Goal: Navigation & Orientation: Find specific page/section

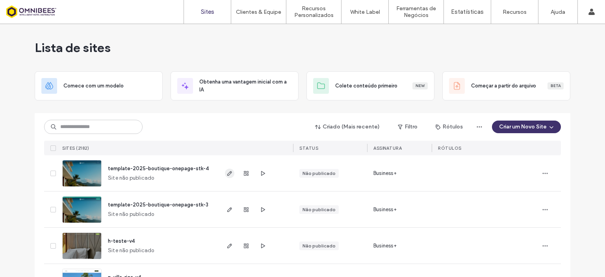
click at [227, 173] on icon "button" at bounding box center [230, 173] width 6 height 6
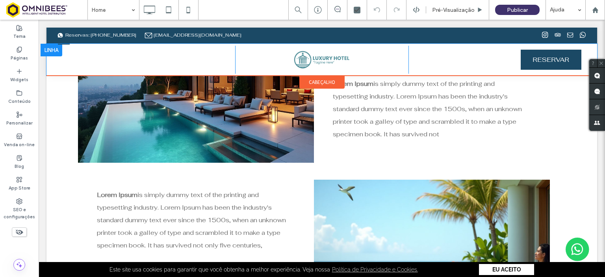
scroll to position [118, 0]
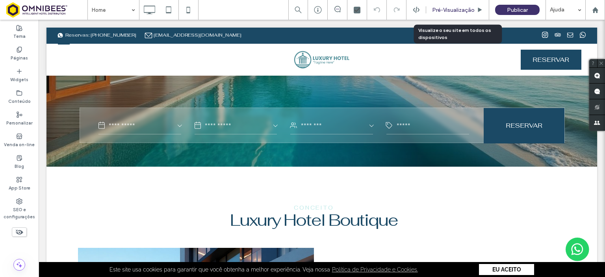
click at [449, 5] on div "Pré-Visualizaçāo" at bounding box center [457, 10] width 63 height 20
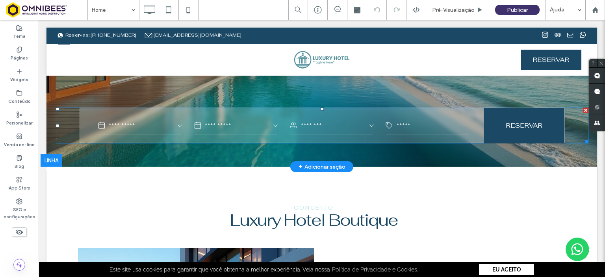
click at [154, 131] on span at bounding box center [322, 126] width 533 height 36
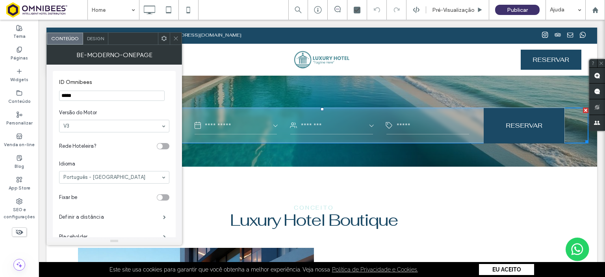
click at [179, 34] on div at bounding box center [176, 39] width 12 height 12
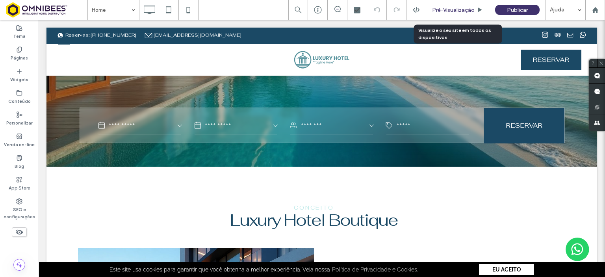
click at [454, 7] on span "Pré-Visualizaçāo" at bounding box center [453, 10] width 43 height 7
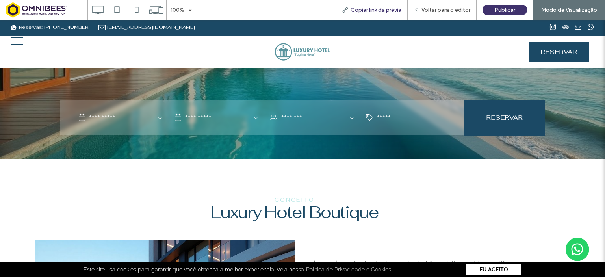
click at [399, 12] on span "Copiar link da prévia" at bounding box center [376, 10] width 51 height 7
